Goal: Task Accomplishment & Management: Manage account settings

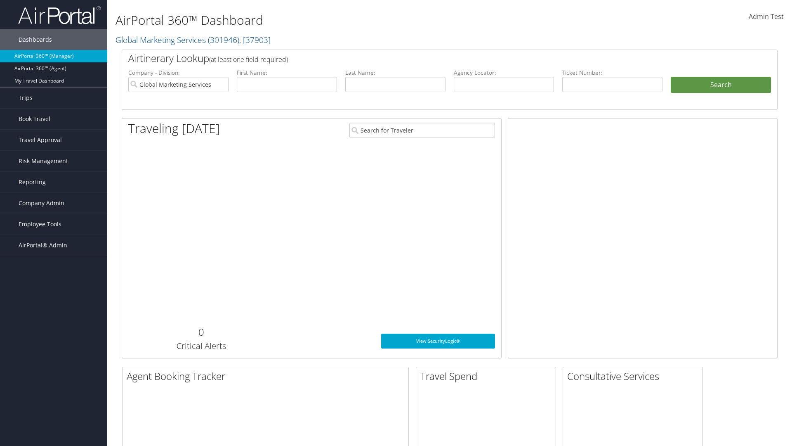
click at [54, 203] on span "Company Admin" at bounding box center [42, 203] width 46 height 21
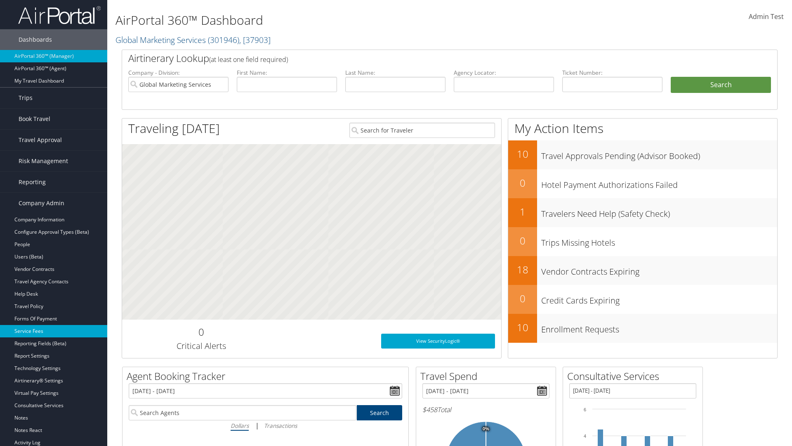
click at [54, 331] on link "Service Fees" at bounding box center [53, 331] width 107 height 12
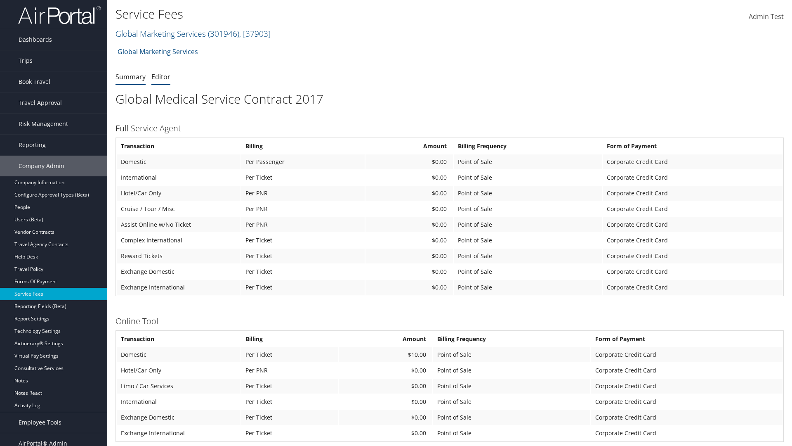
click at [161, 76] on link "Editor" at bounding box center [160, 76] width 19 height 9
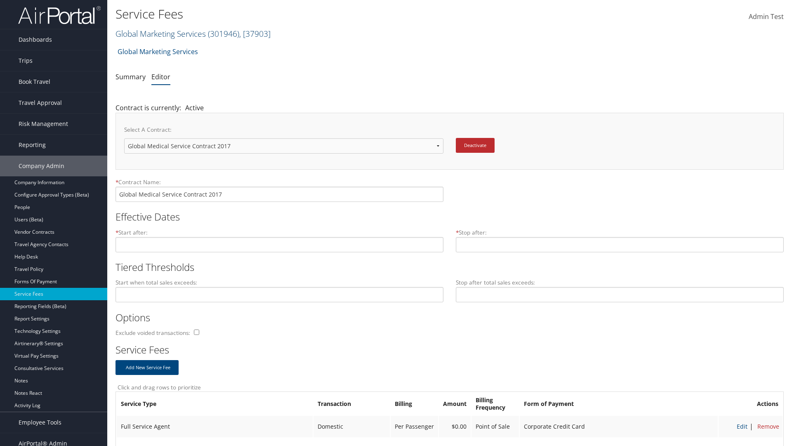
click at [160, 33] on link "Global Marketing Services ( 301946 ) , [ 37903 ]" at bounding box center [193, 33] width 155 height 11
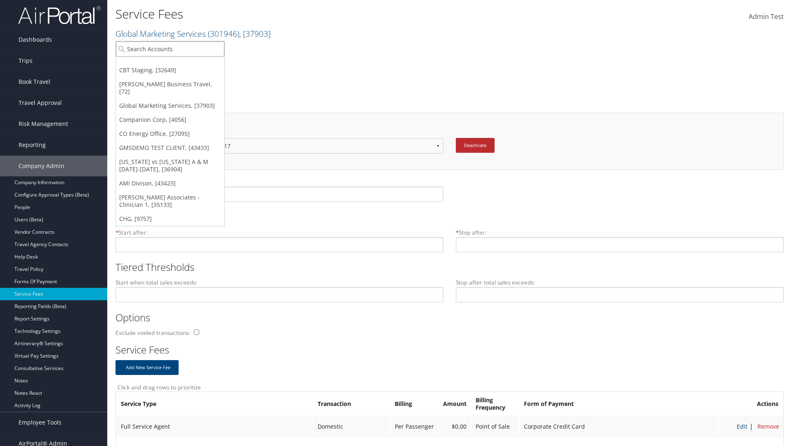
click at [170, 49] on input "search" at bounding box center [170, 48] width 109 height 15
type input "[PERSON_NAME] Business Travel"
click at [182, 64] on div "Christopherson Business Travel (C10001), [72]" at bounding box center [181, 63] width 141 height 7
